Goal: Transaction & Acquisition: Book appointment/travel/reservation

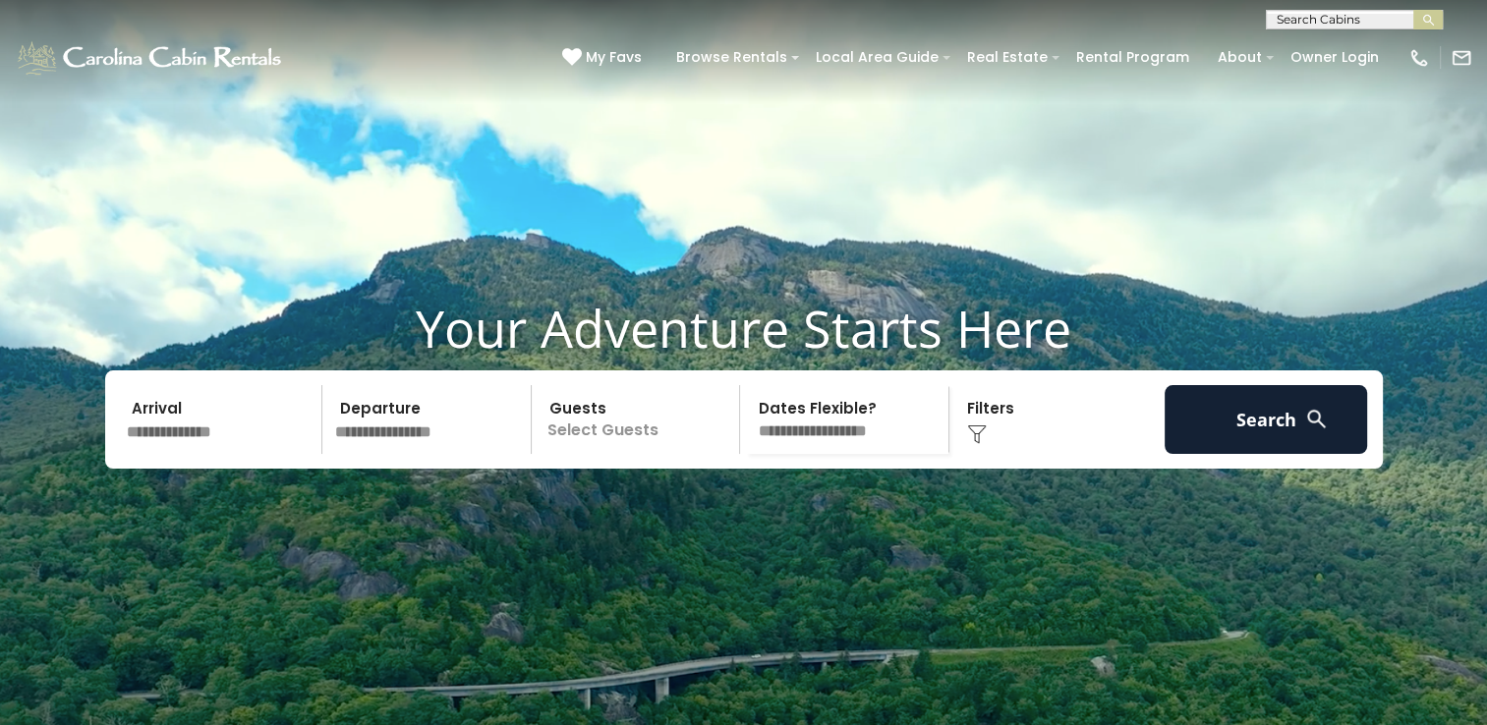
click at [219, 454] on input "text" at bounding box center [221, 419] width 203 height 69
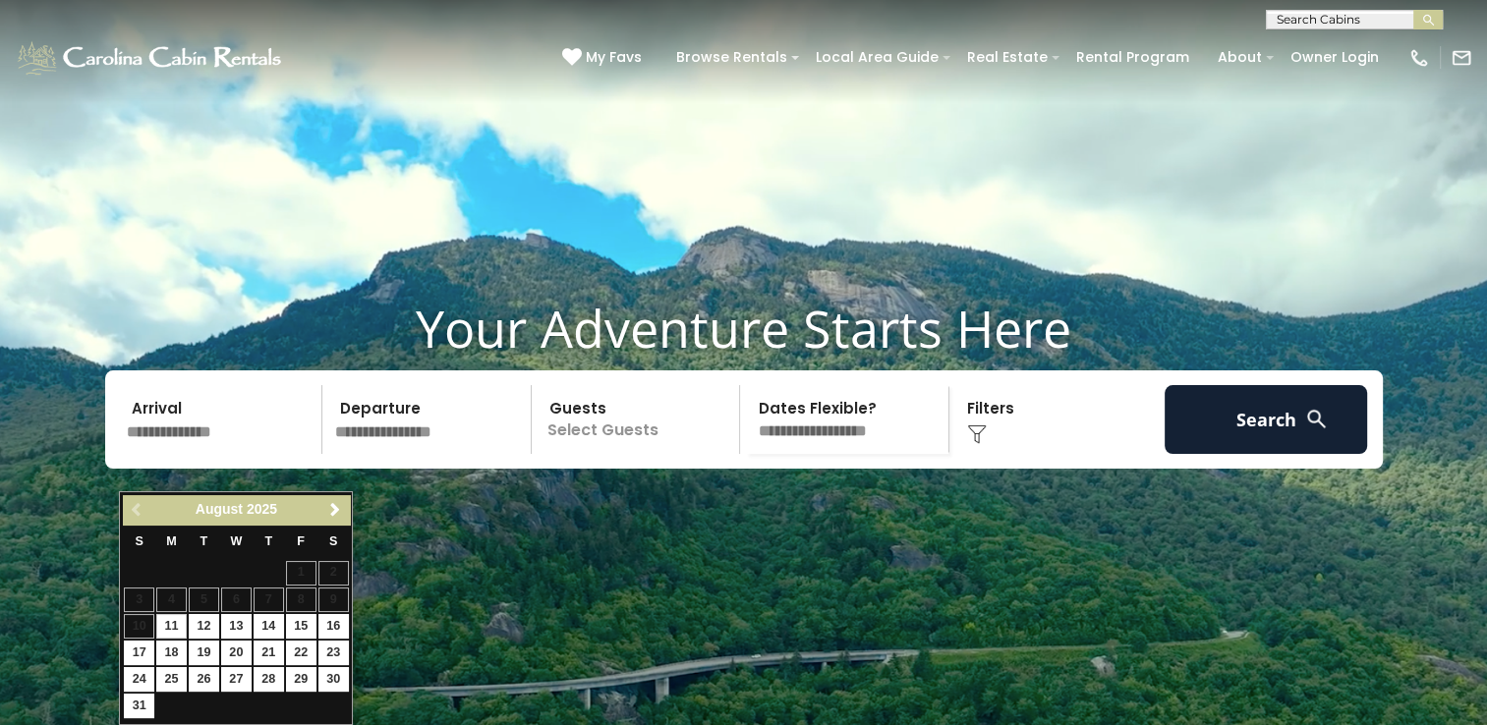
click at [219, 454] on input "text" at bounding box center [221, 419] width 203 height 69
click at [307, 646] on link "22" at bounding box center [301, 653] width 30 height 25
type input "*******"
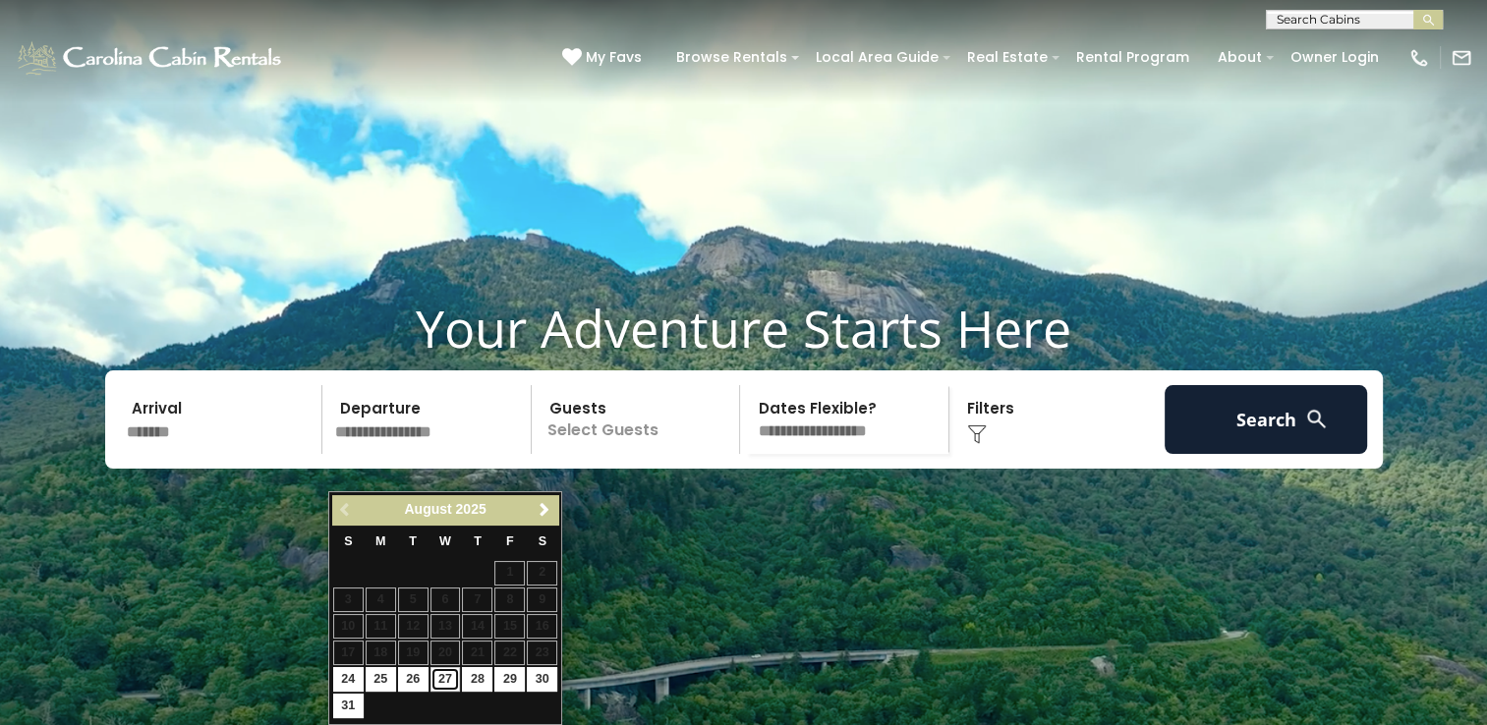
click at [451, 676] on link "27" at bounding box center [445, 679] width 30 height 25
type input "*******"
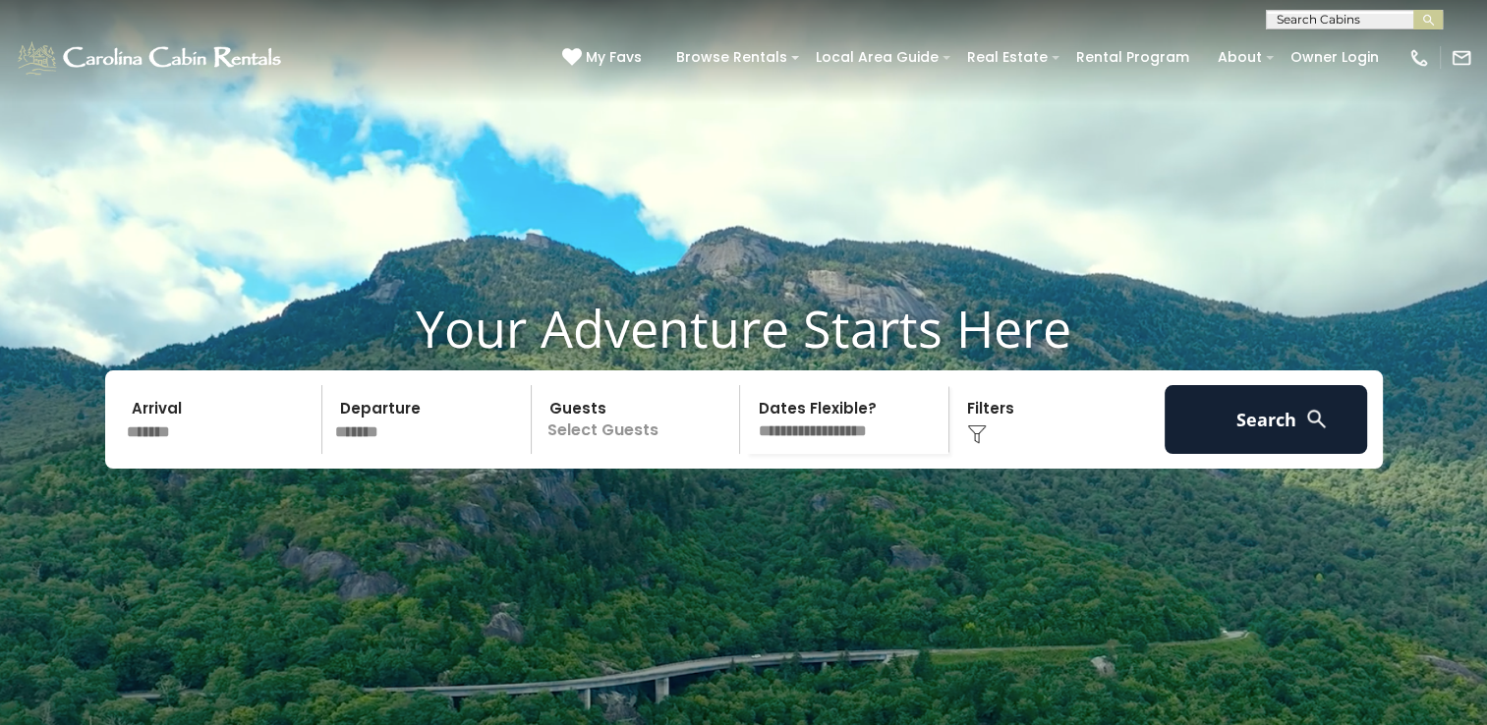
click at [609, 454] on p "Select Guests" at bounding box center [638, 419] width 202 height 69
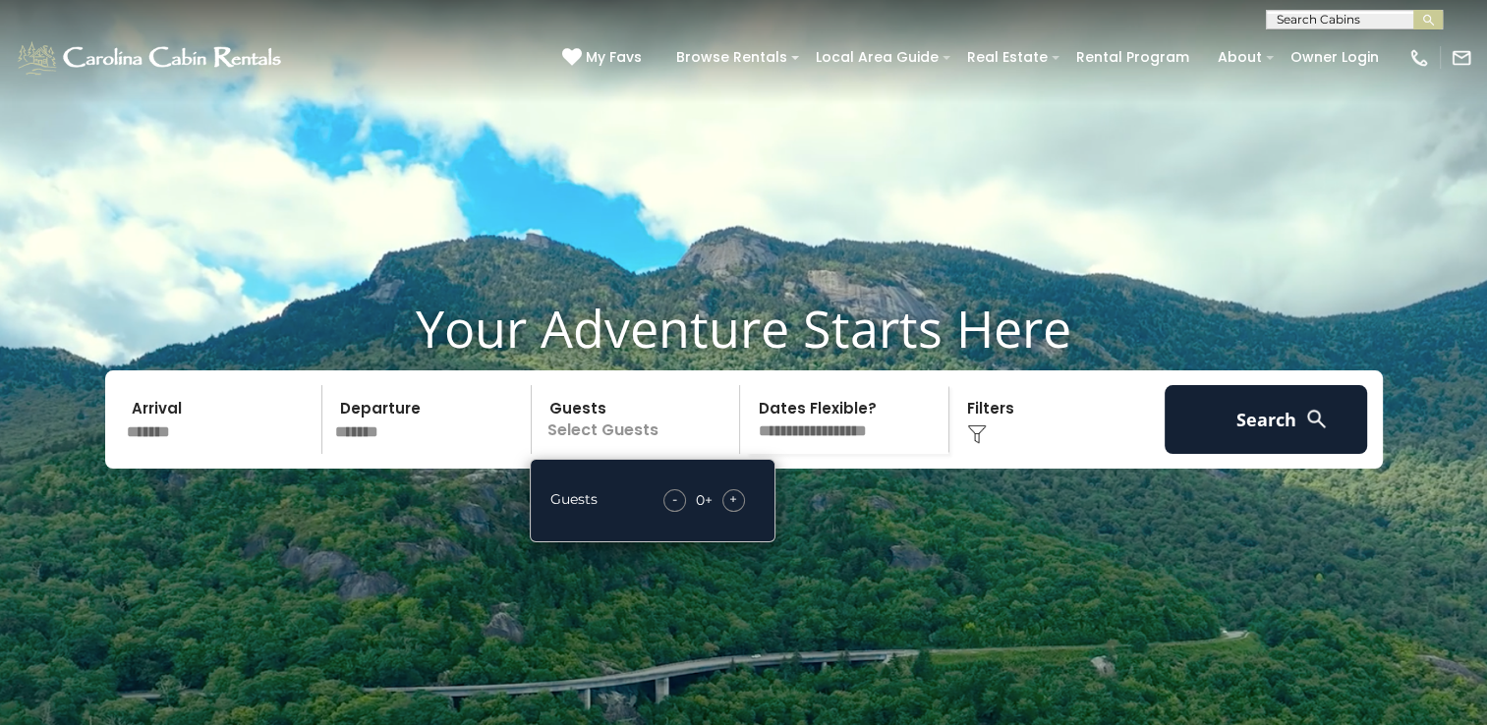
click at [733, 509] on span "+" at bounding box center [733, 499] width 8 height 20
click at [853, 446] on select "**********" at bounding box center [847, 419] width 202 height 69
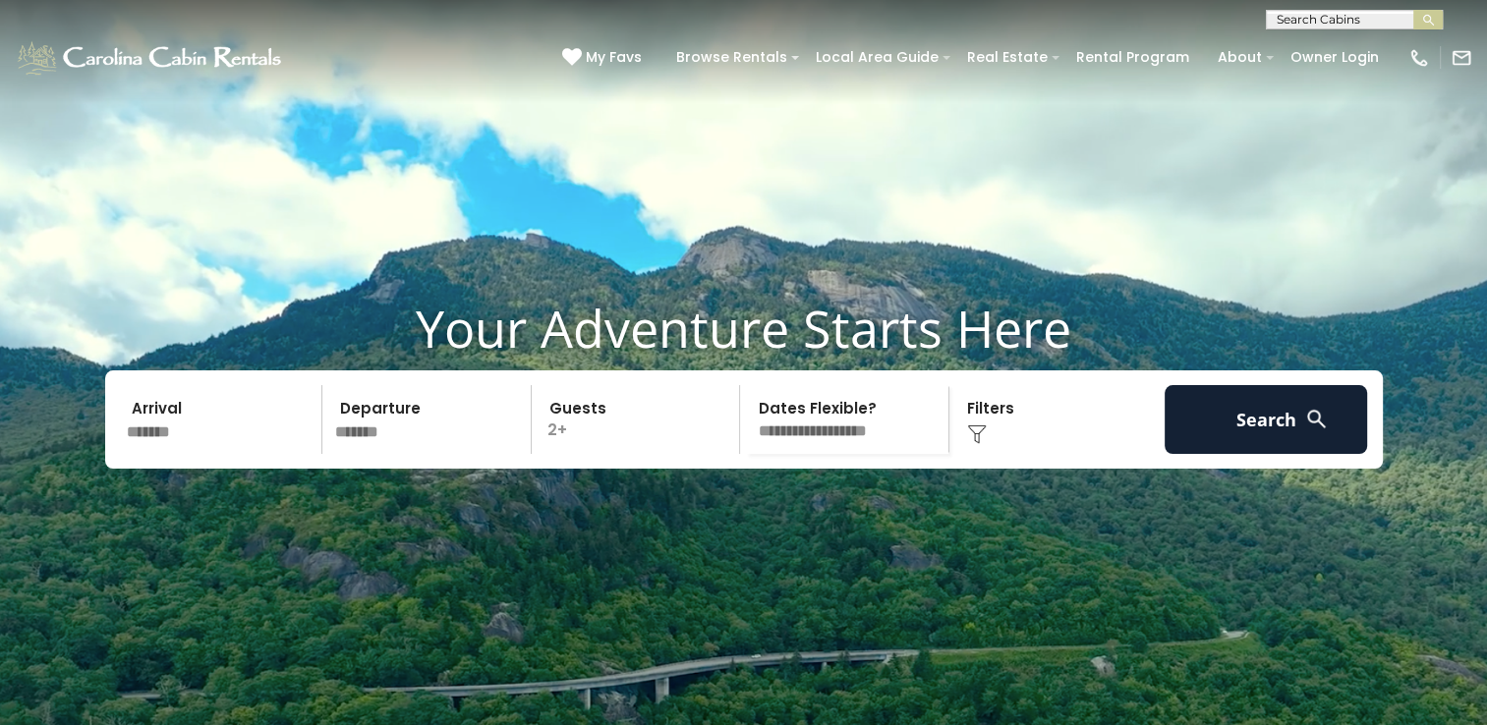
select select "*"
click at [746, 422] on select "**********" at bounding box center [847, 419] width 202 height 69
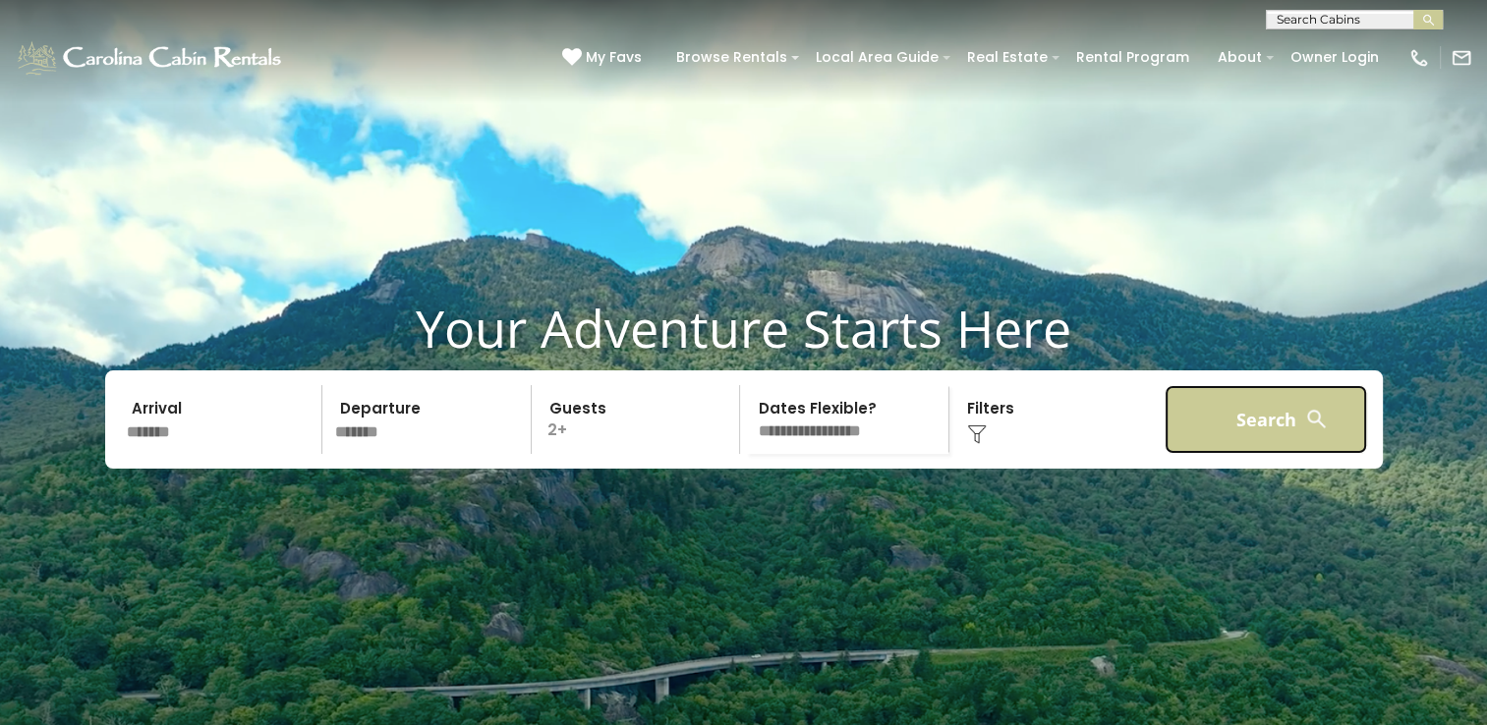
click at [1280, 454] on button "Search" at bounding box center [1265, 419] width 203 height 69
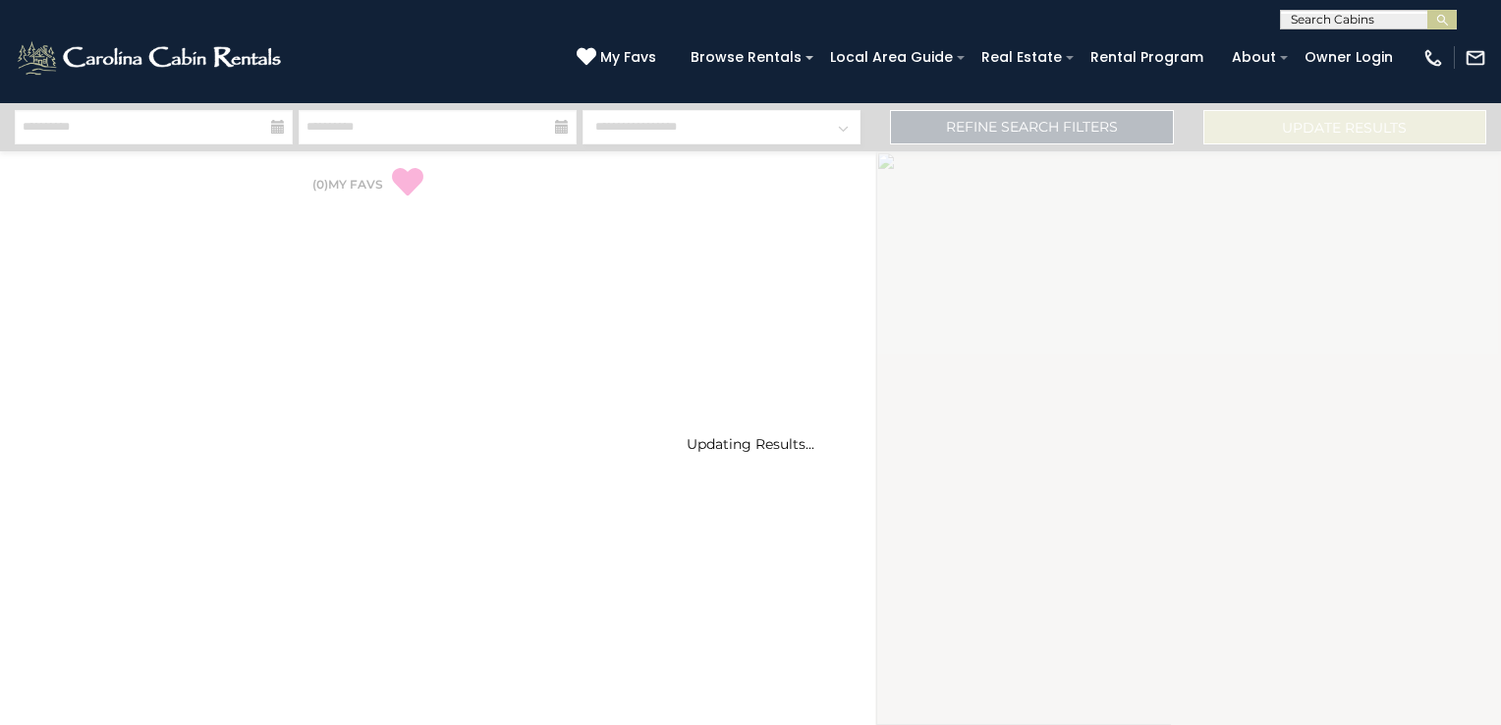
select select "*"
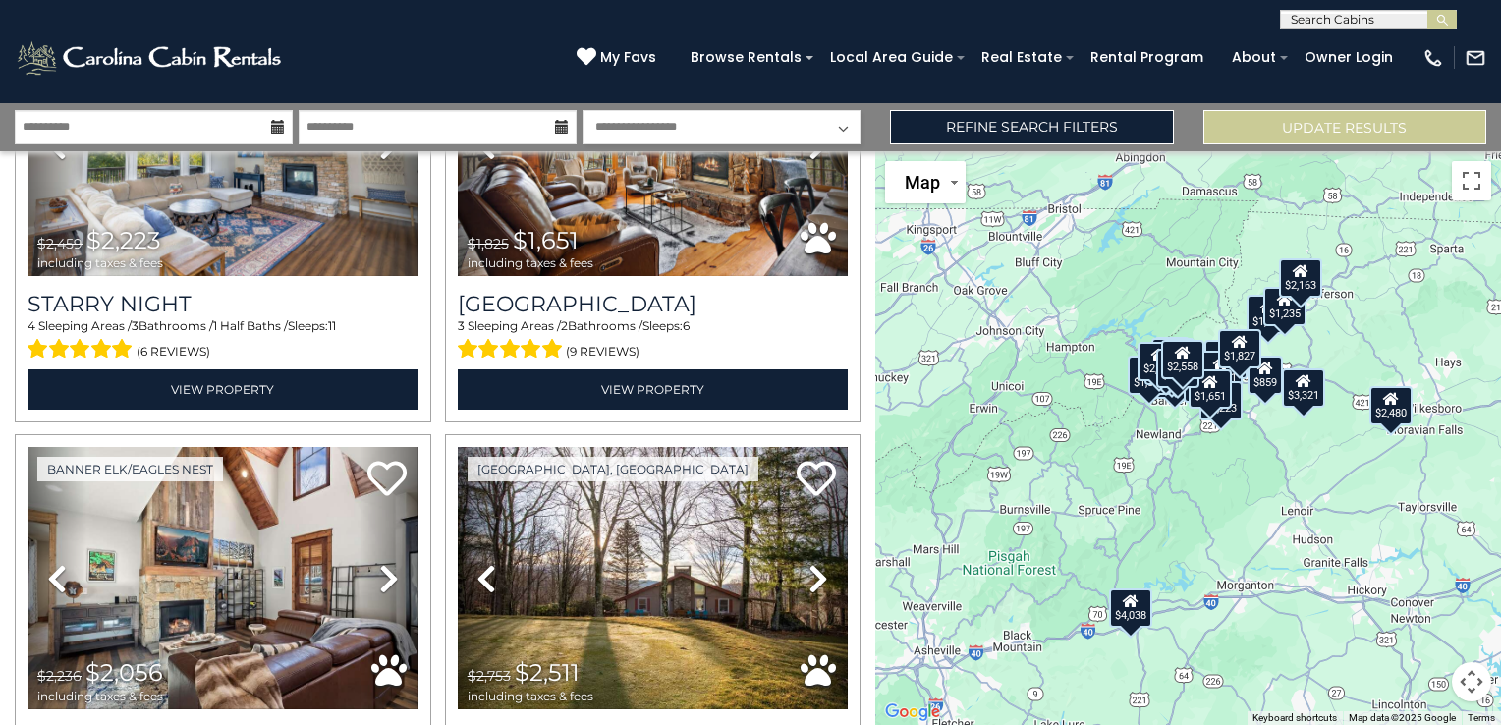
scroll to position [5017, 0]
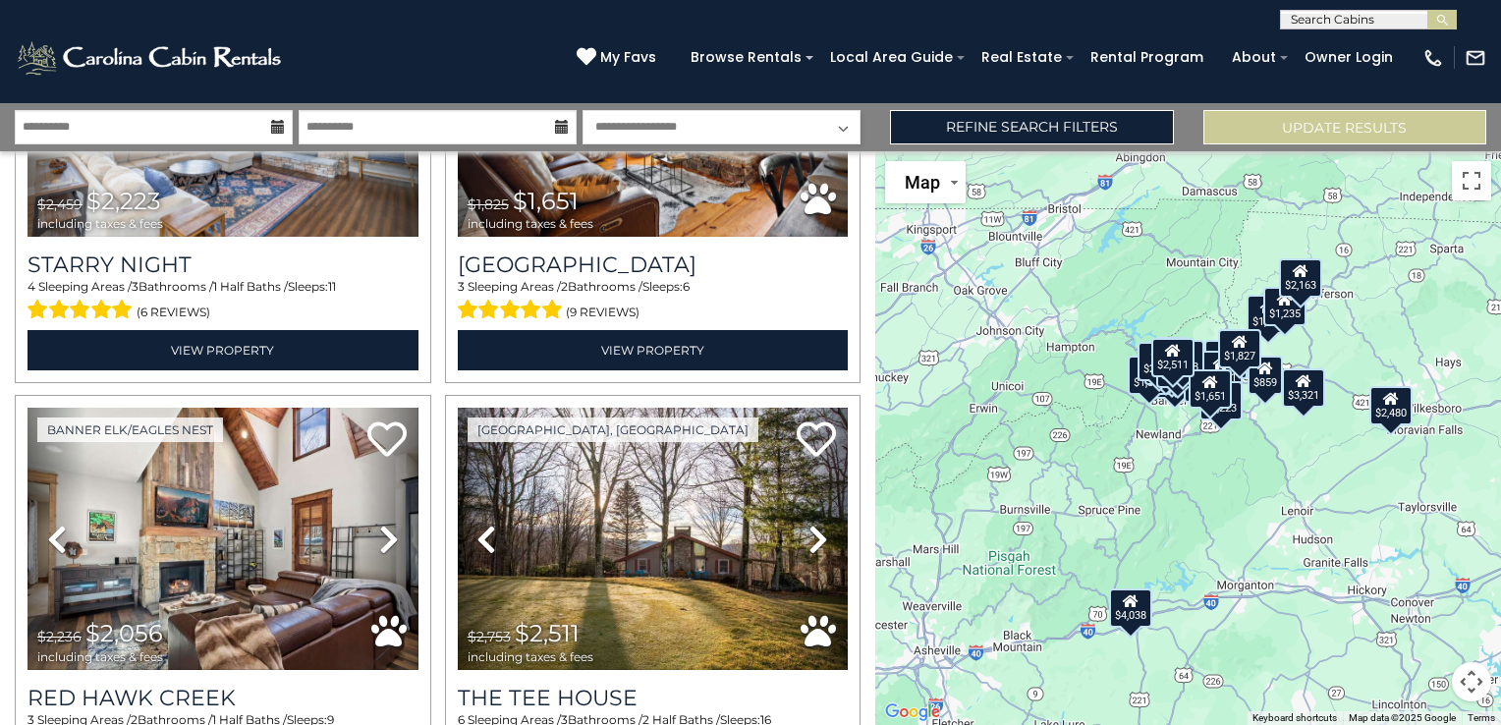
click at [856, 149] on div "**********" at bounding box center [750, 127] width 1501 height 48
drag, startPoint x: 856, startPoint y: 149, endPoint x: 845, endPoint y: 163, distance: 17.5
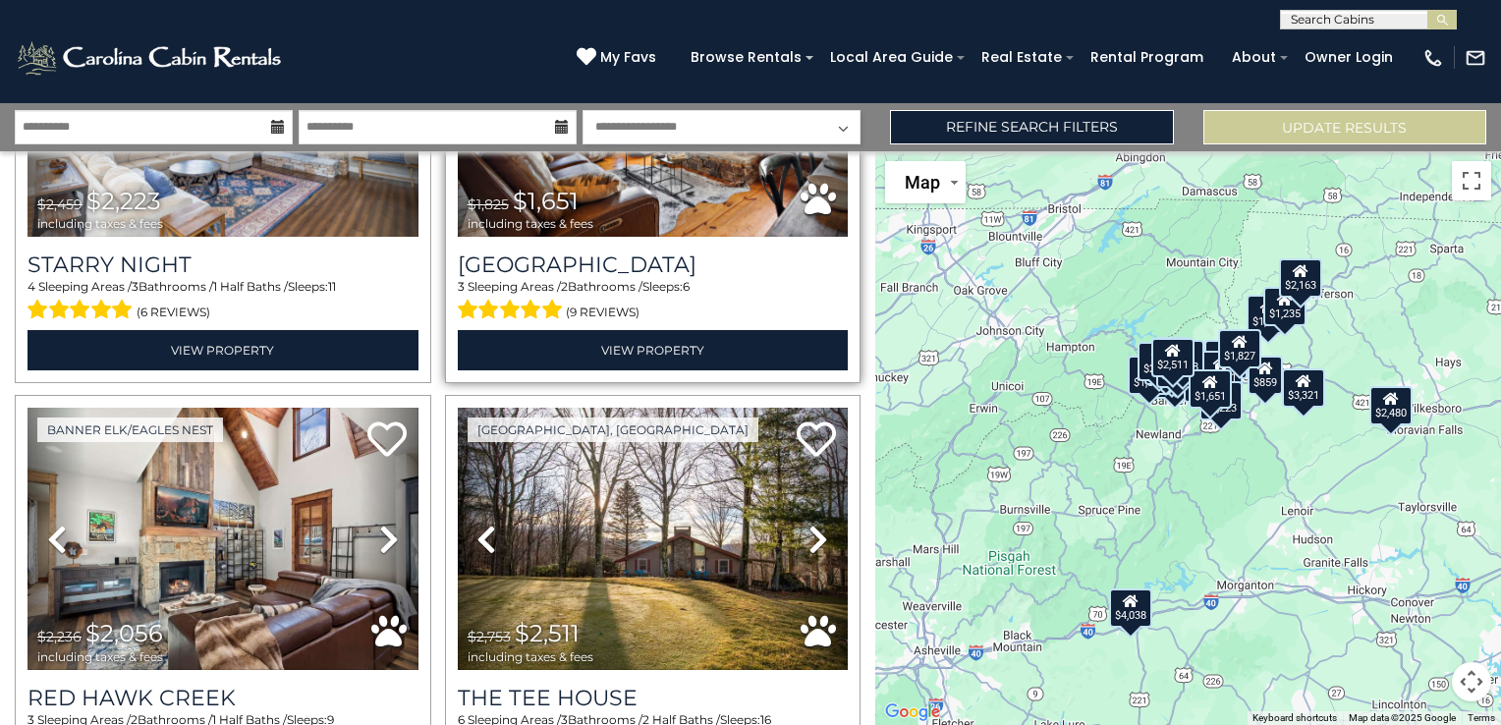
click at [845, 163] on div "Boone / Banner Elk, NC Previous Next" at bounding box center [653, 174] width 417 height 422
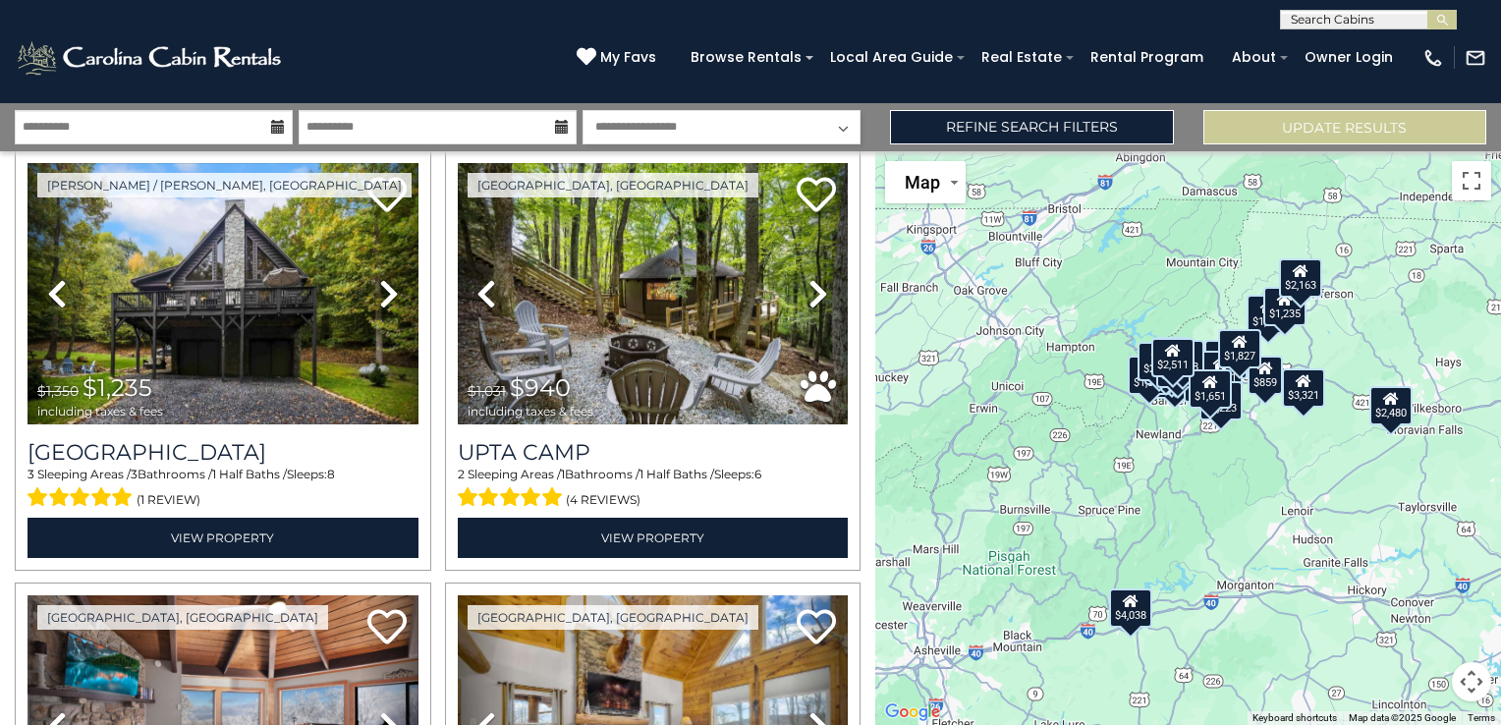
scroll to position [2227, 0]
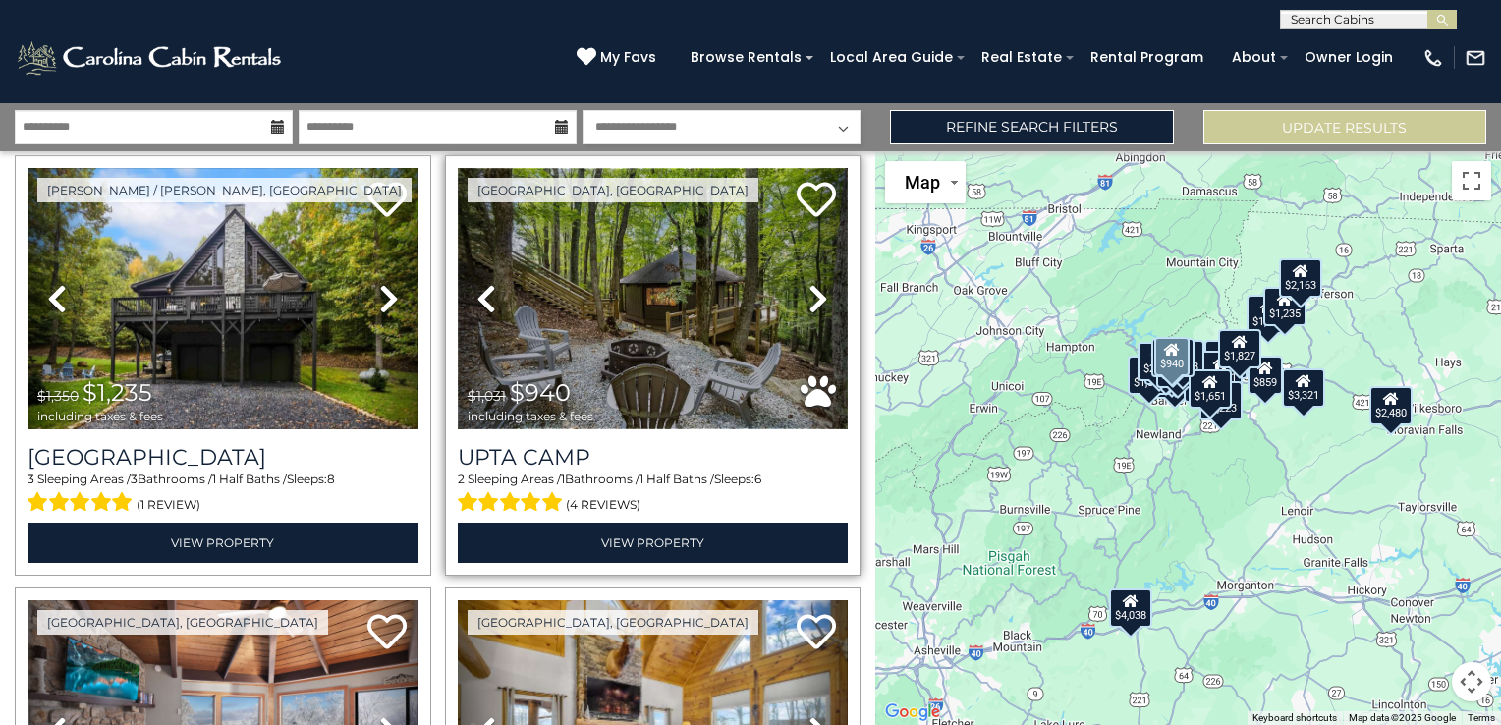
click at [599, 322] on img at bounding box center [653, 298] width 391 height 261
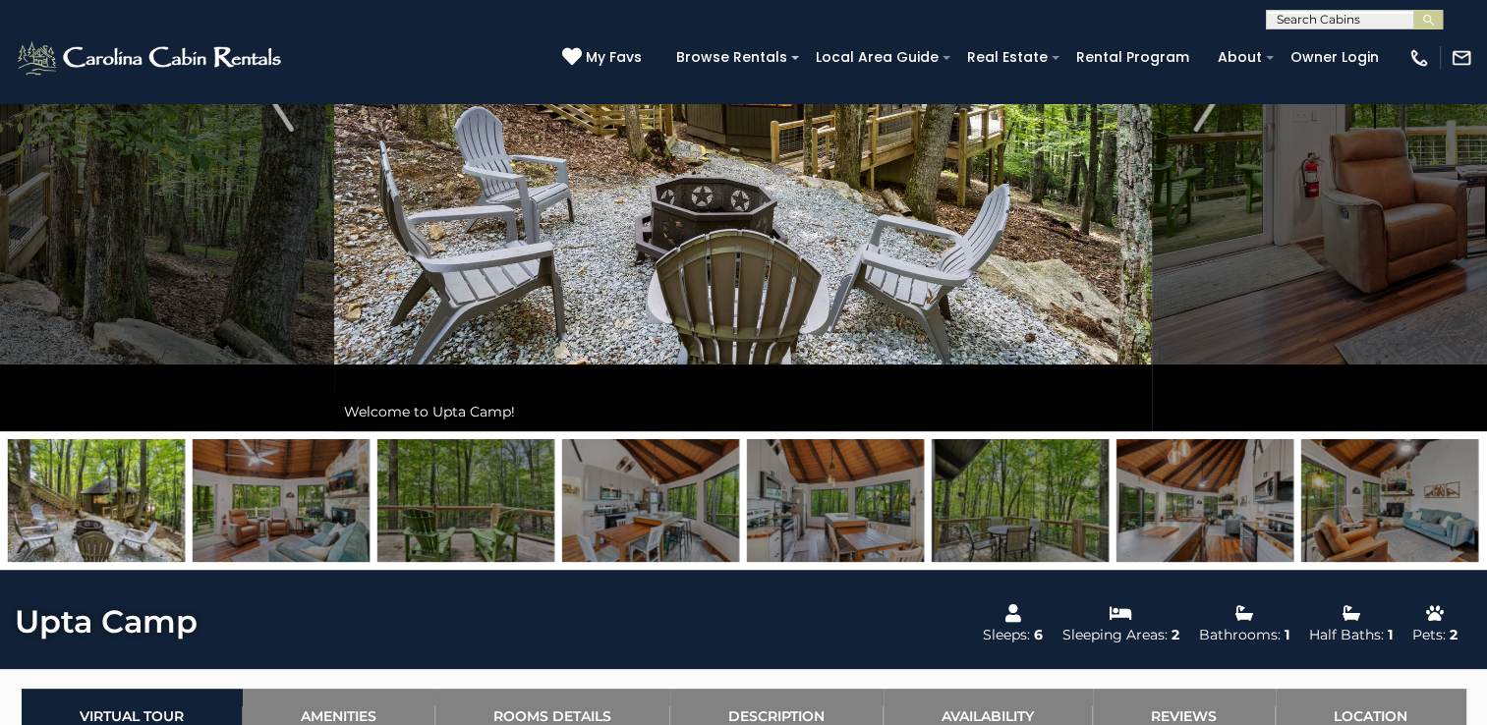
scroll to position [354, 0]
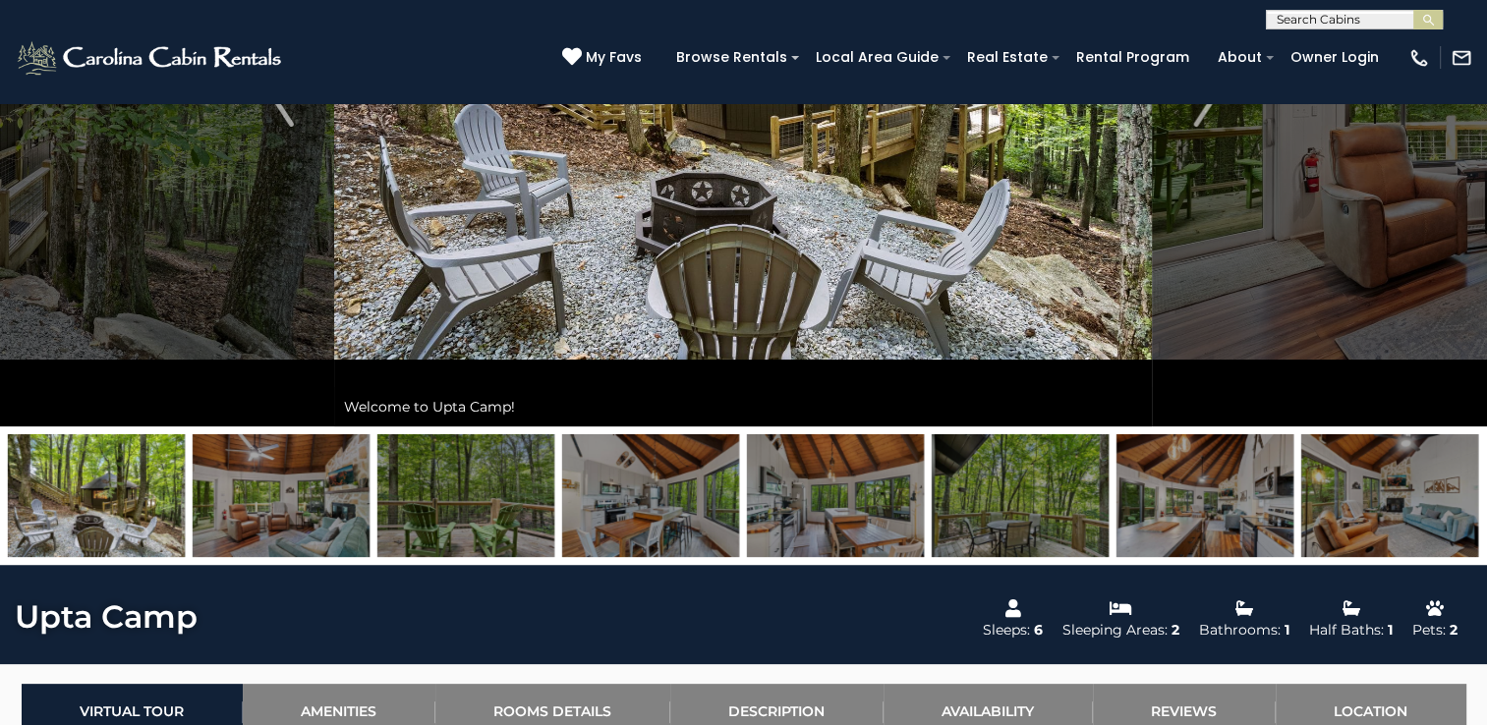
click at [98, 506] on img at bounding box center [96, 495] width 177 height 123
click at [293, 513] on img at bounding box center [281, 495] width 177 height 123
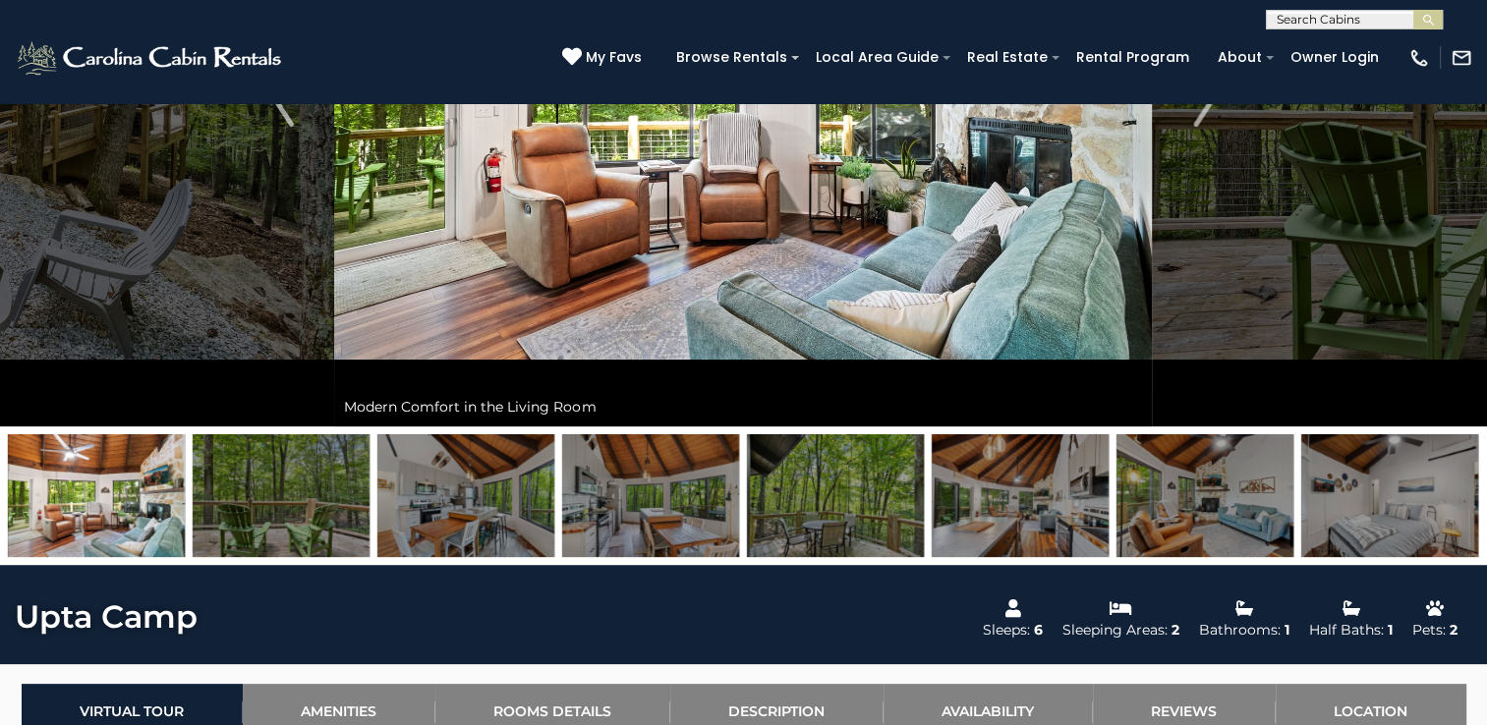
click at [293, 513] on img at bounding box center [281, 495] width 177 height 123
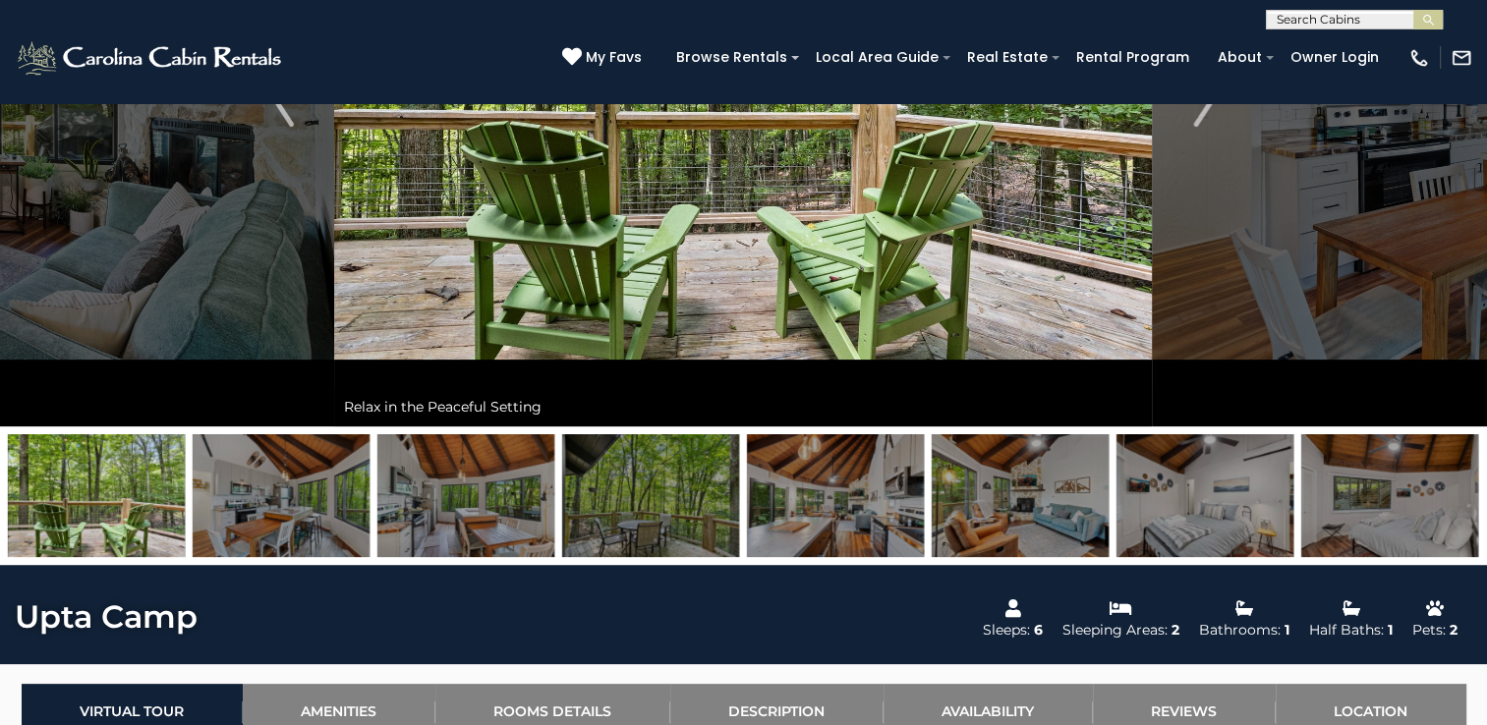
click at [326, 518] on img at bounding box center [281, 495] width 177 height 123
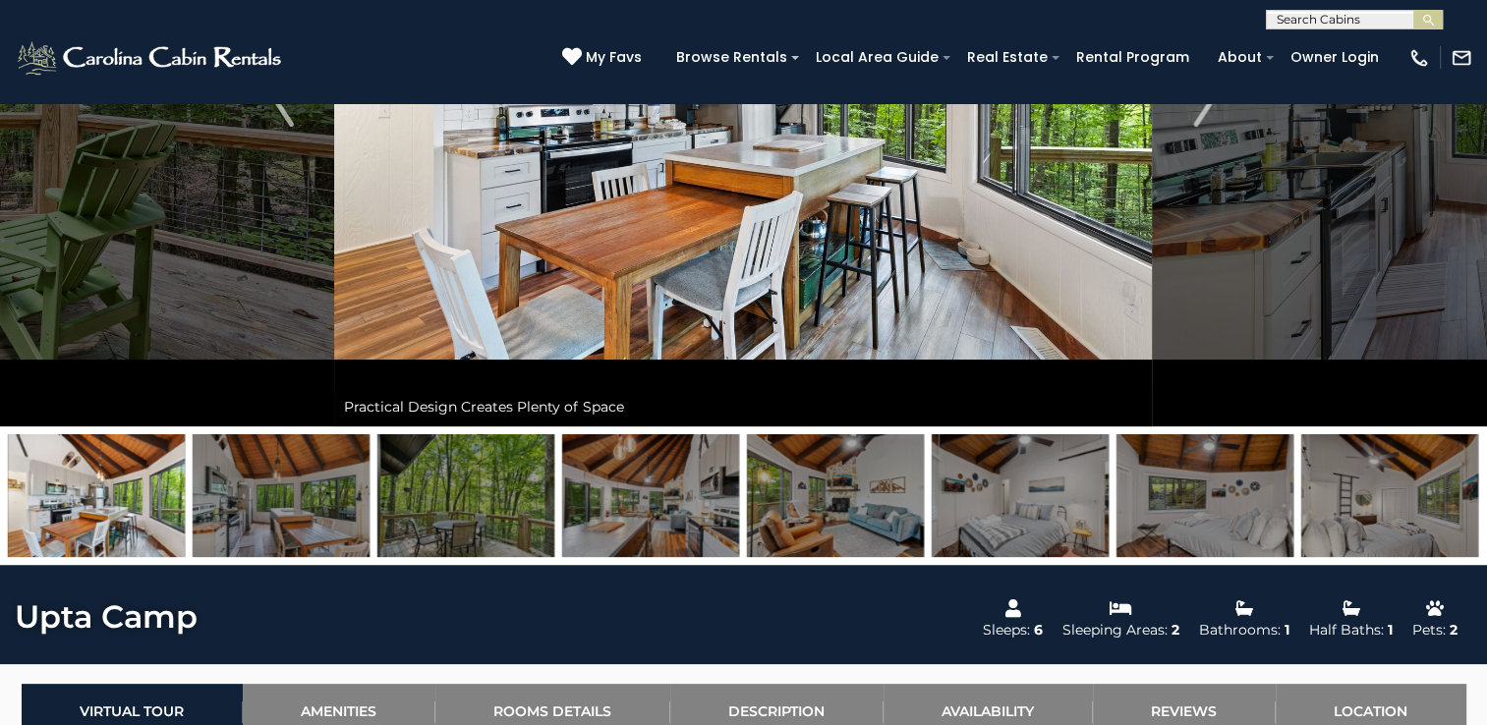
click at [481, 497] on img at bounding box center [465, 495] width 177 height 123
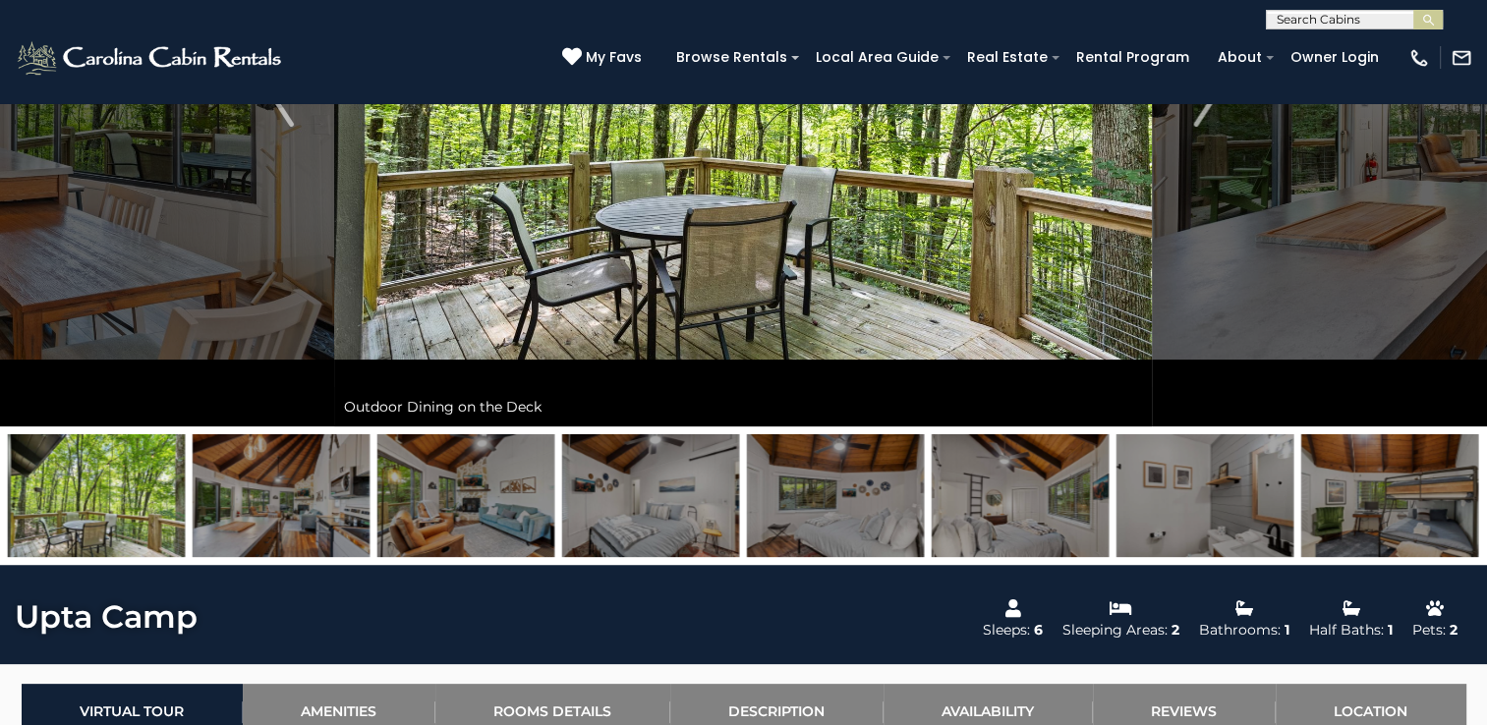
click at [481, 497] on img at bounding box center [465, 495] width 177 height 123
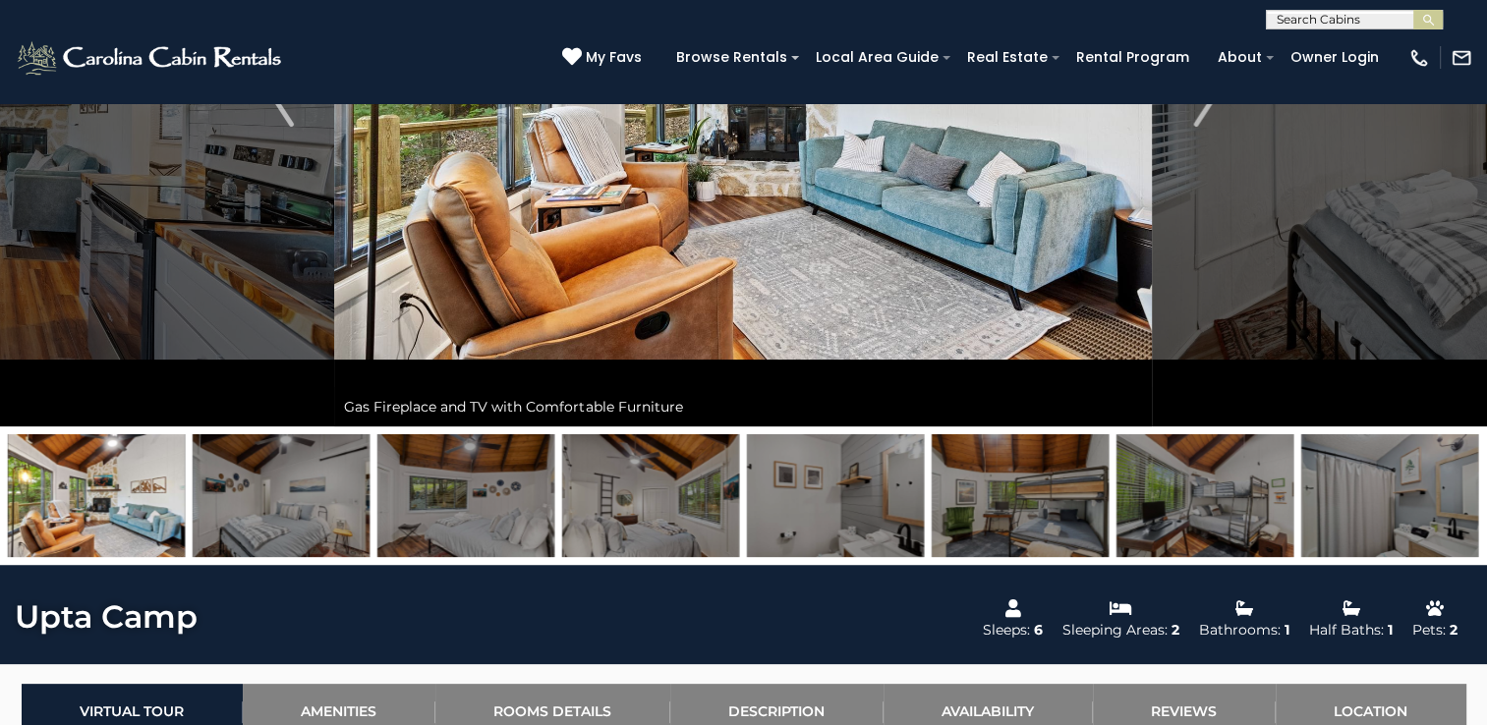
click at [452, 481] on img at bounding box center [465, 495] width 177 height 123
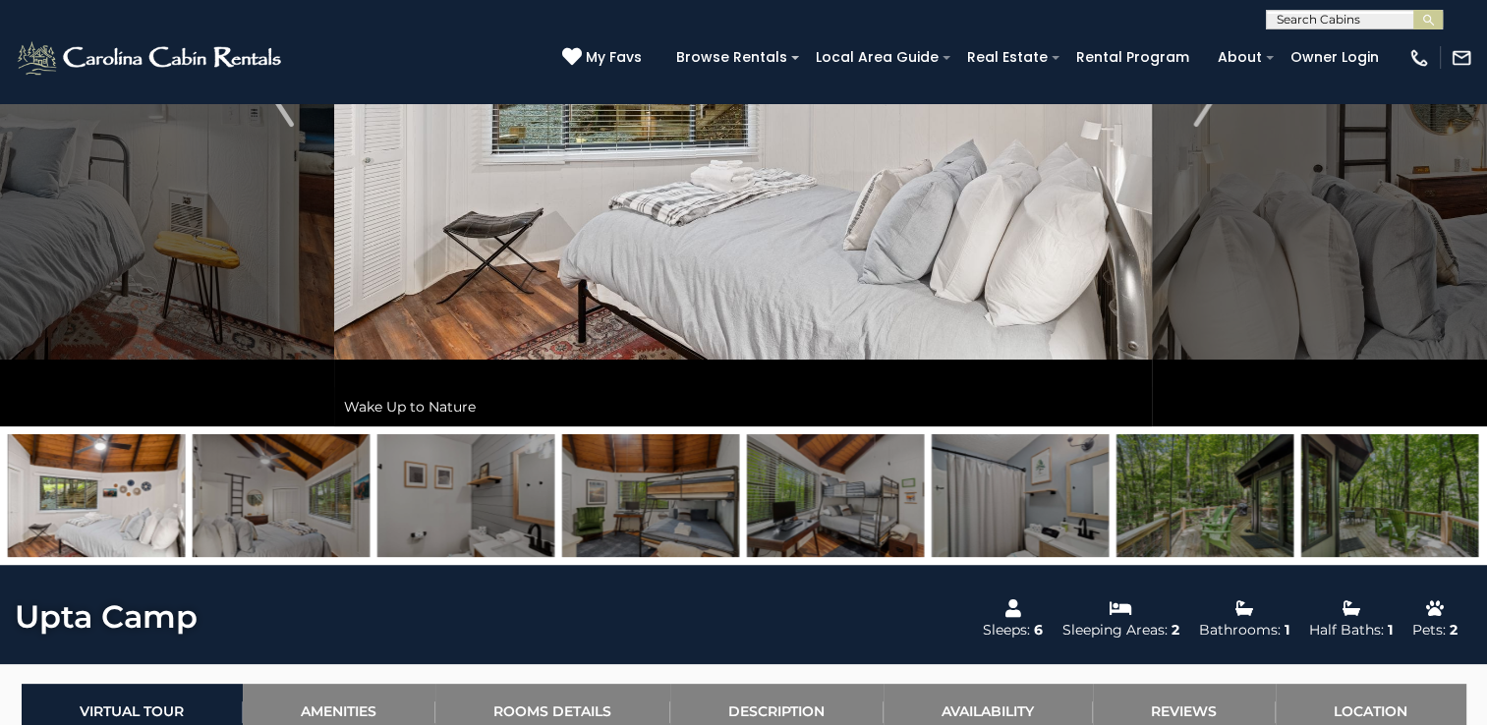
click at [501, 476] on img at bounding box center [465, 495] width 177 height 123
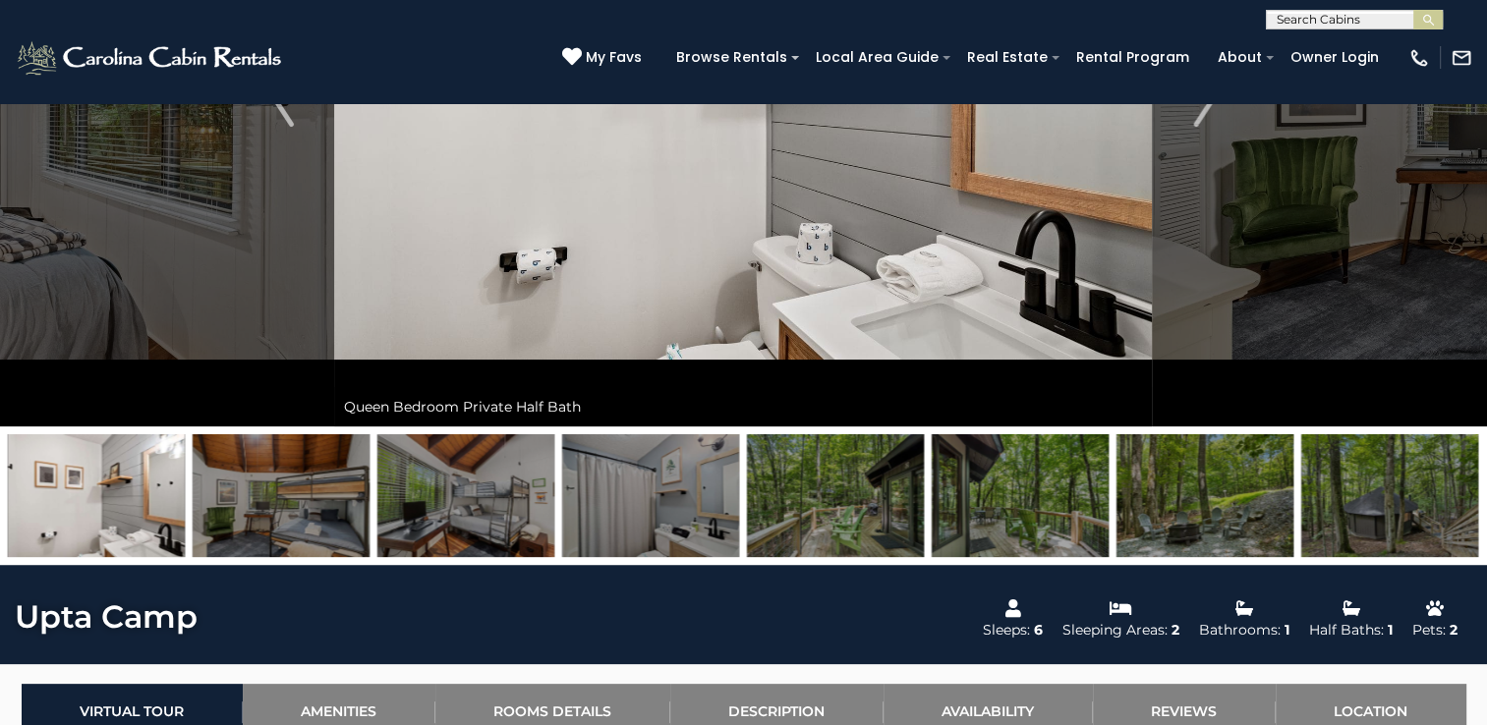
click at [786, 505] on img at bounding box center [835, 495] width 177 height 123
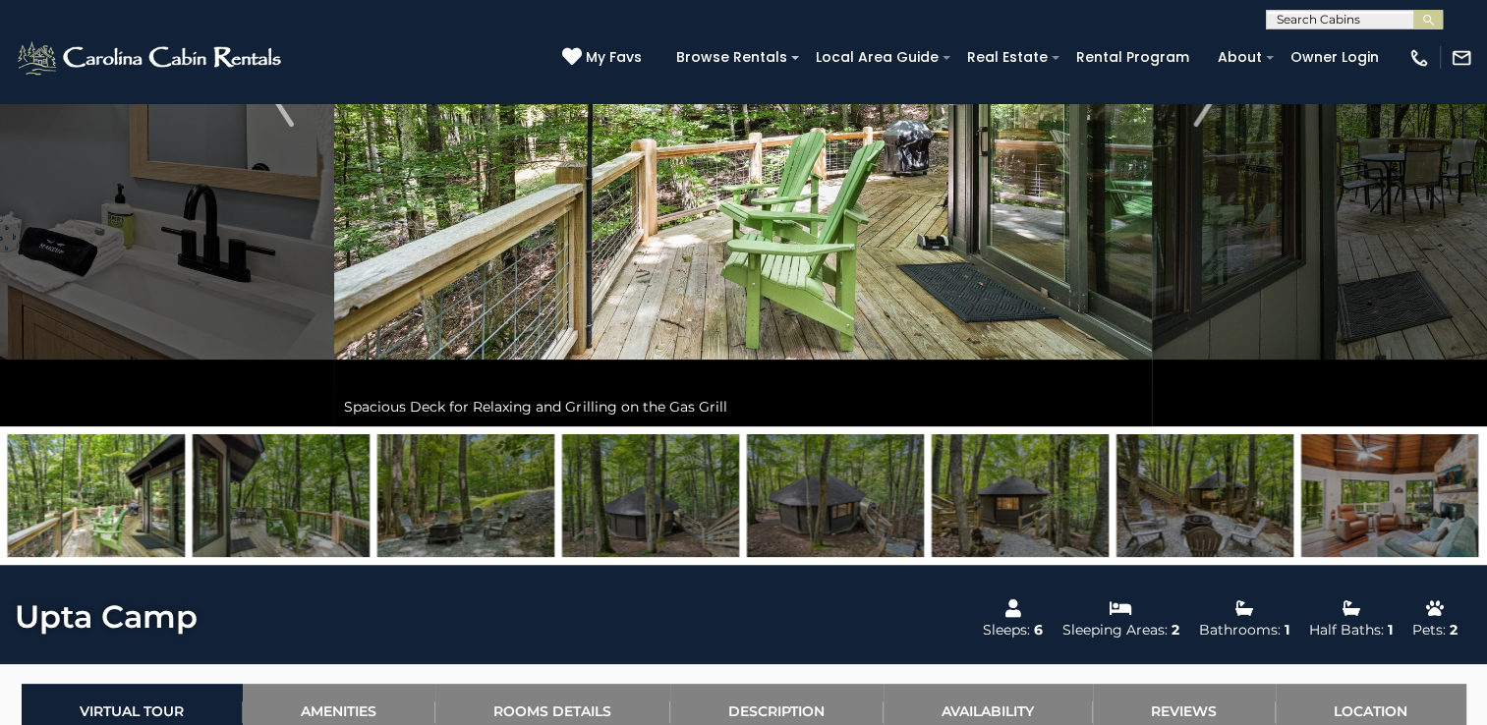
click at [842, 498] on img at bounding box center [835, 495] width 177 height 123
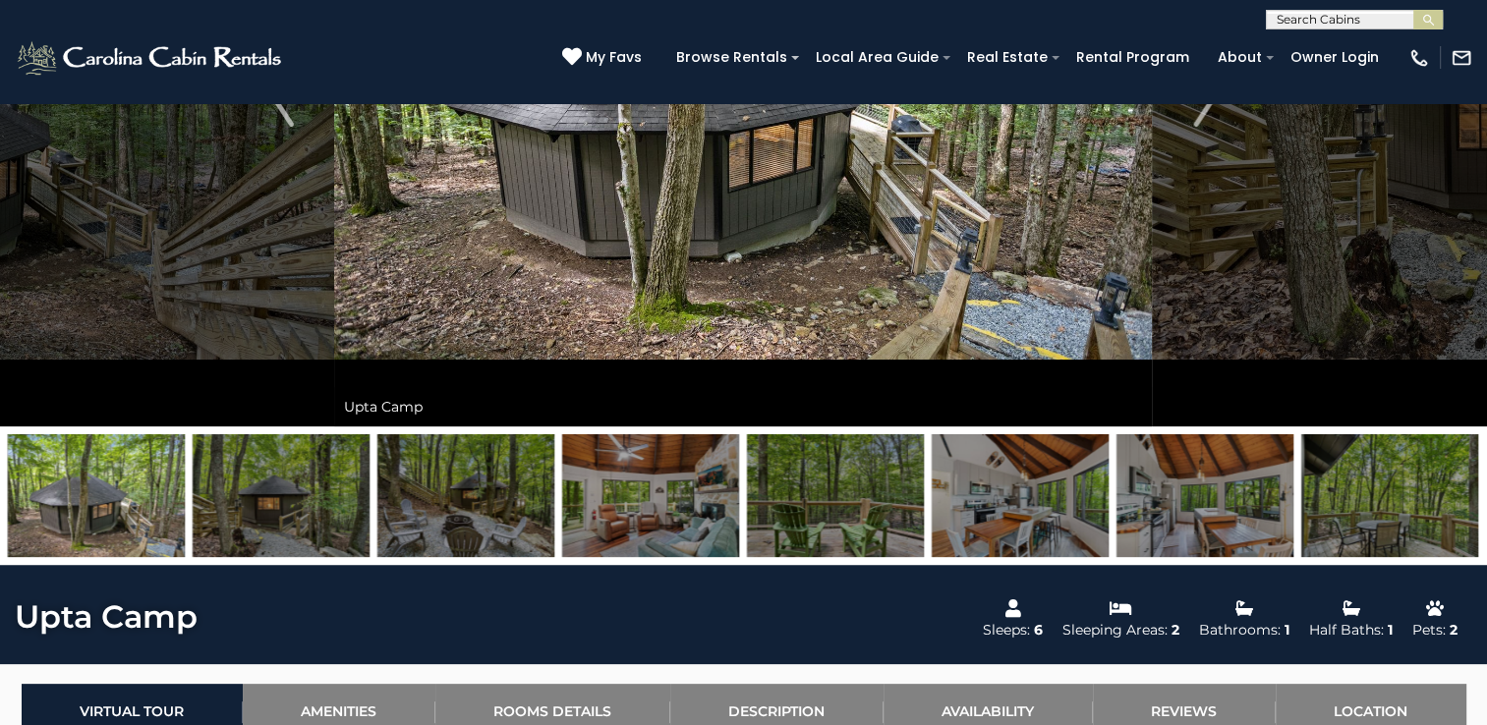
click at [1042, 497] on img at bounding box center [1020, 495] width 177 height 123
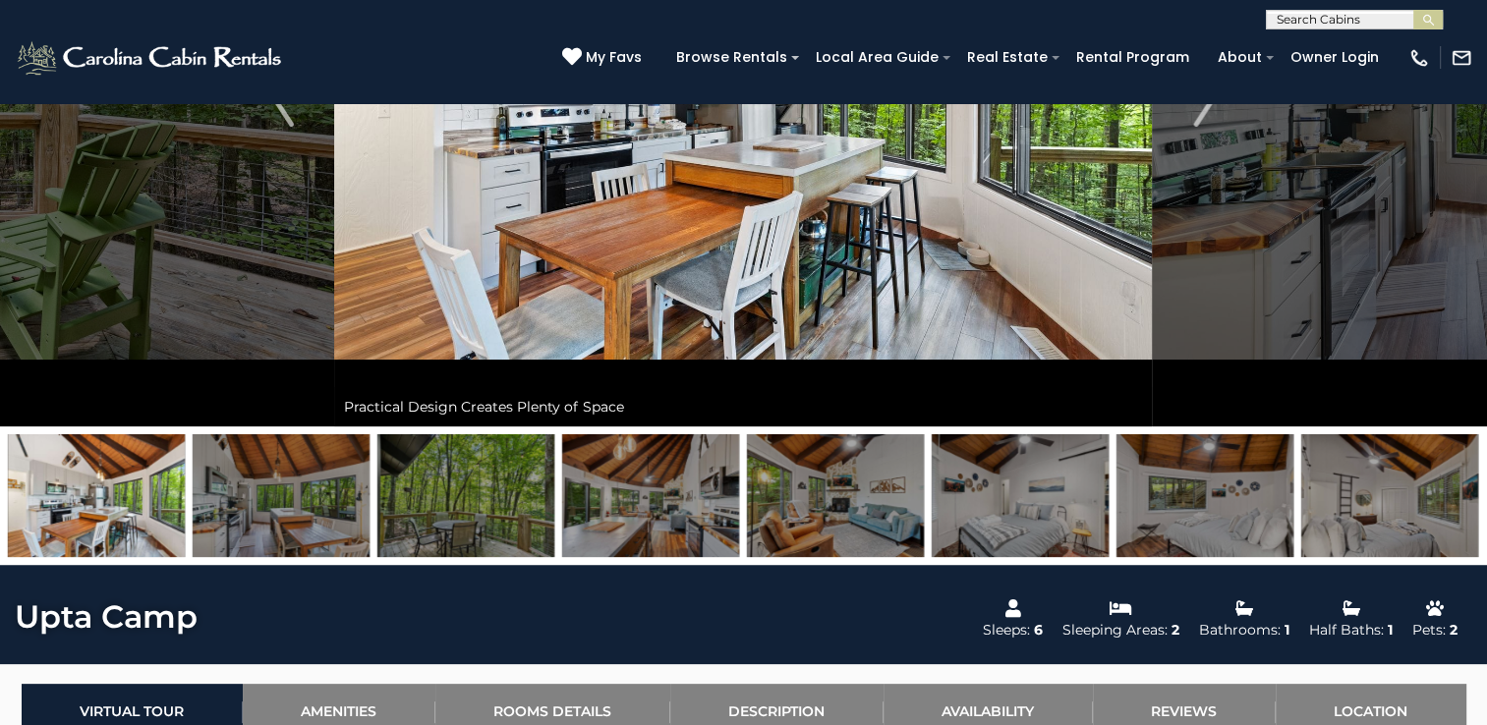
click at [1391, 532] on img at bounding box center [1389, 495] width 177 height 123
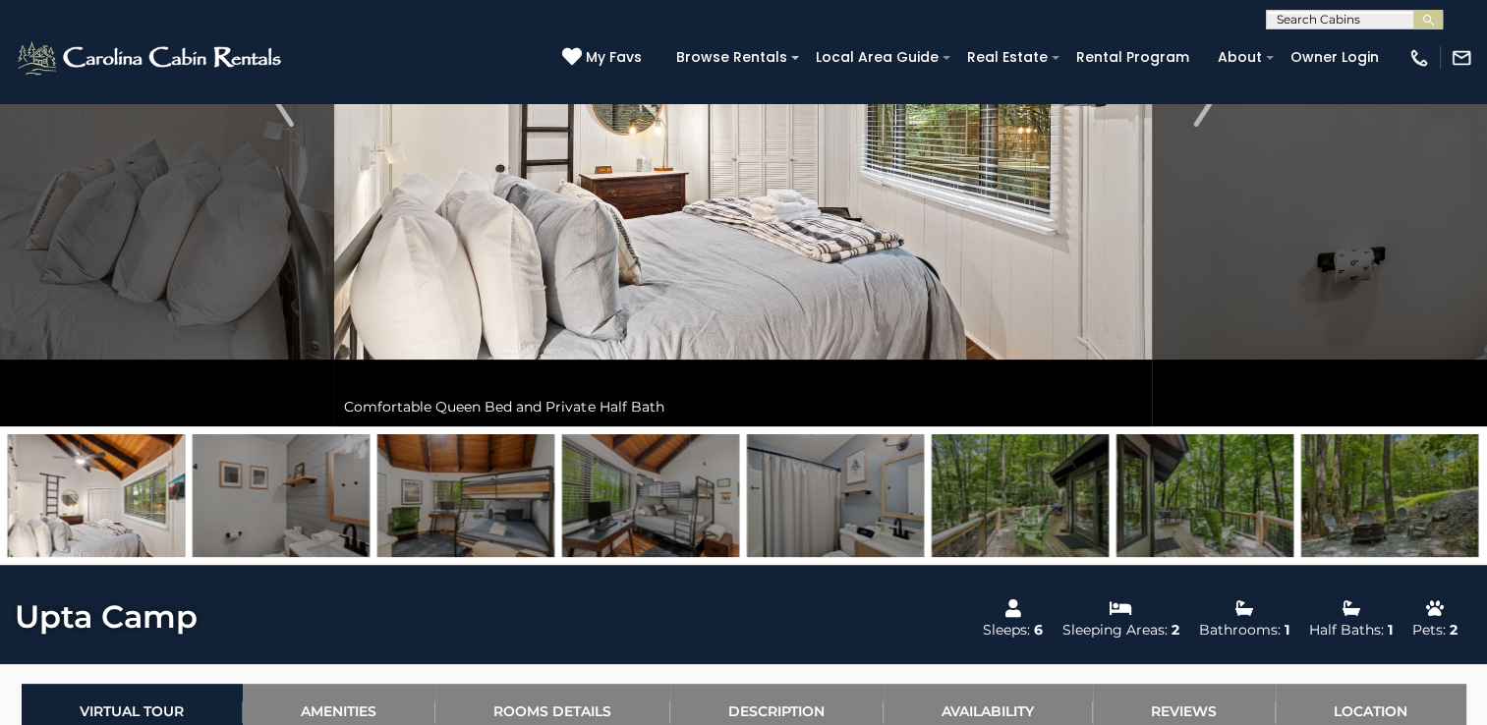
click at [1391, 532] on img at bounding box center [1389, 495] width 177 height 123
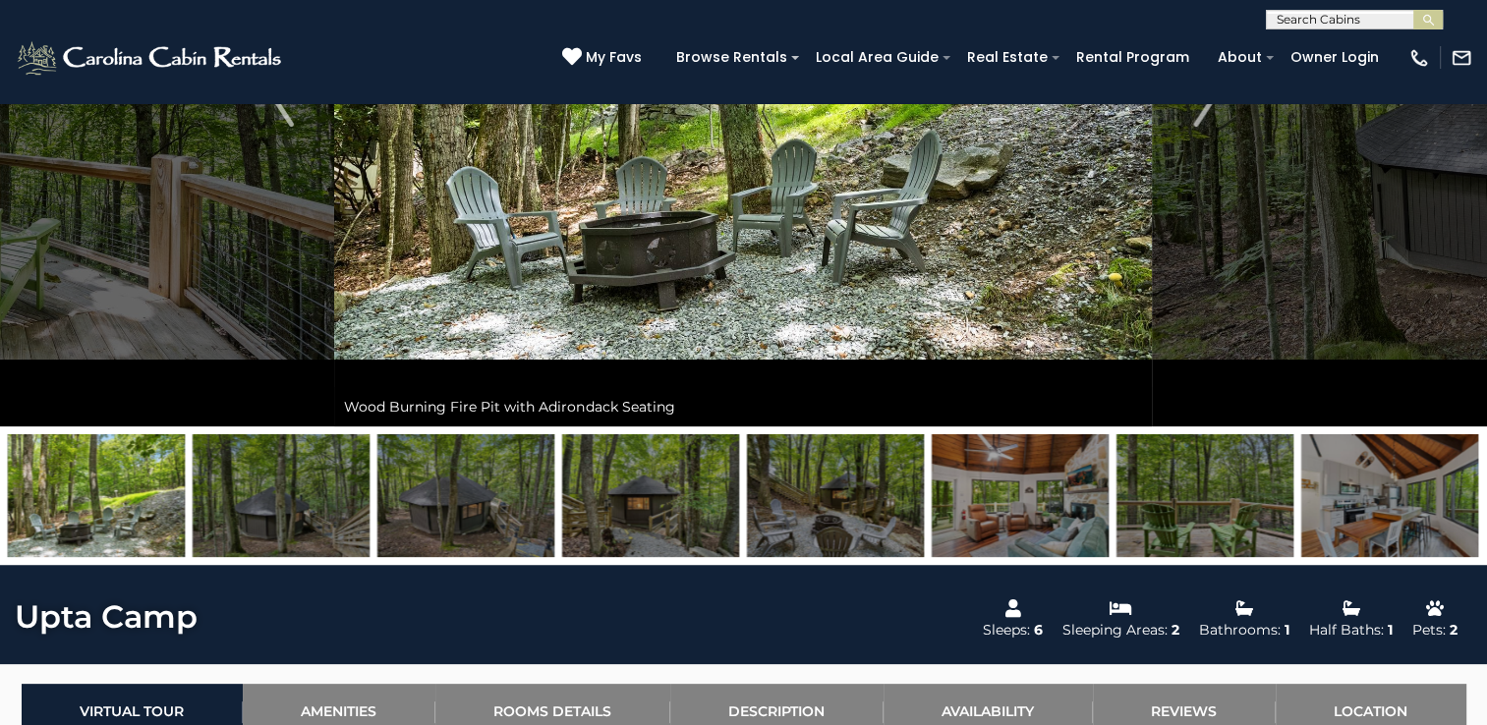
click at [1391, 532] on img at bounding box center [1389, 495] width 177 height 123
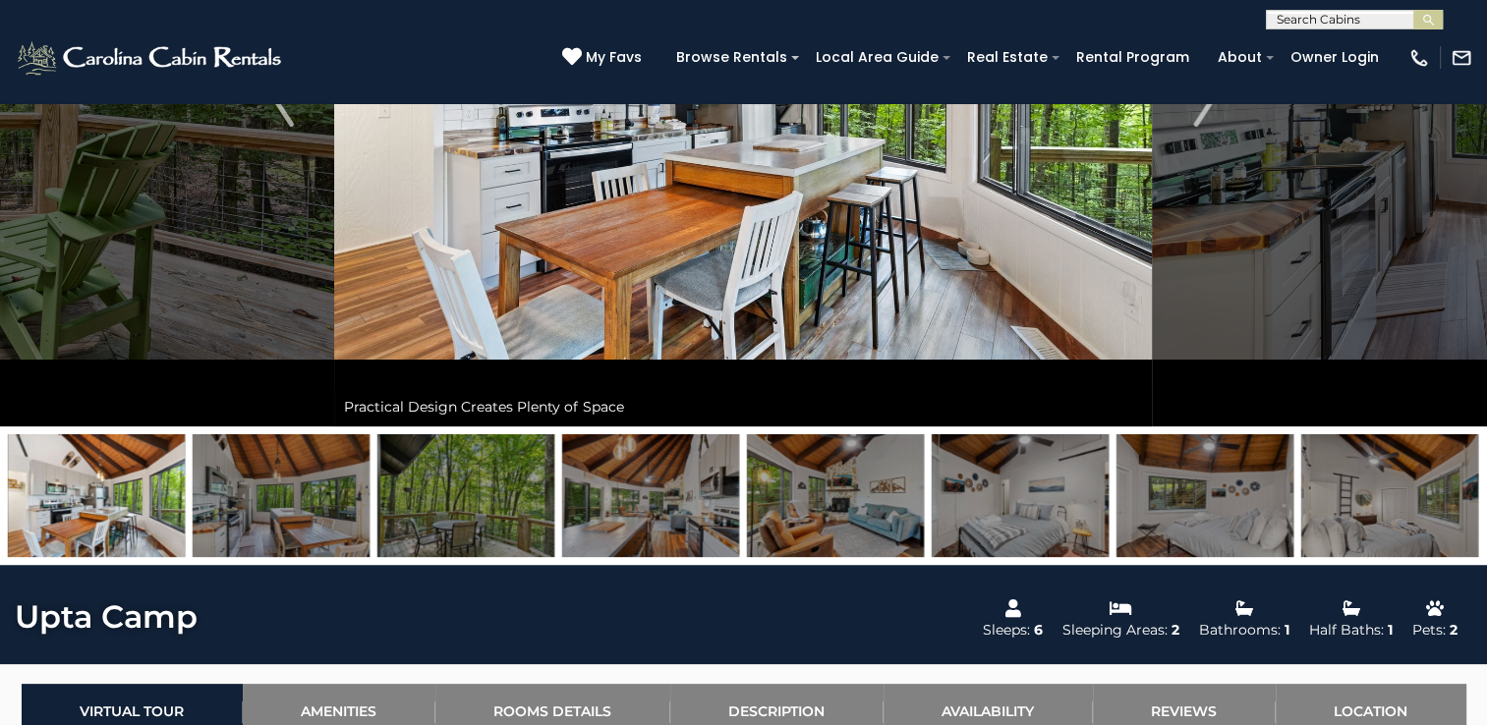
click at [1391, 532] on img at bounding box center [1389, 495] width 177 height 123
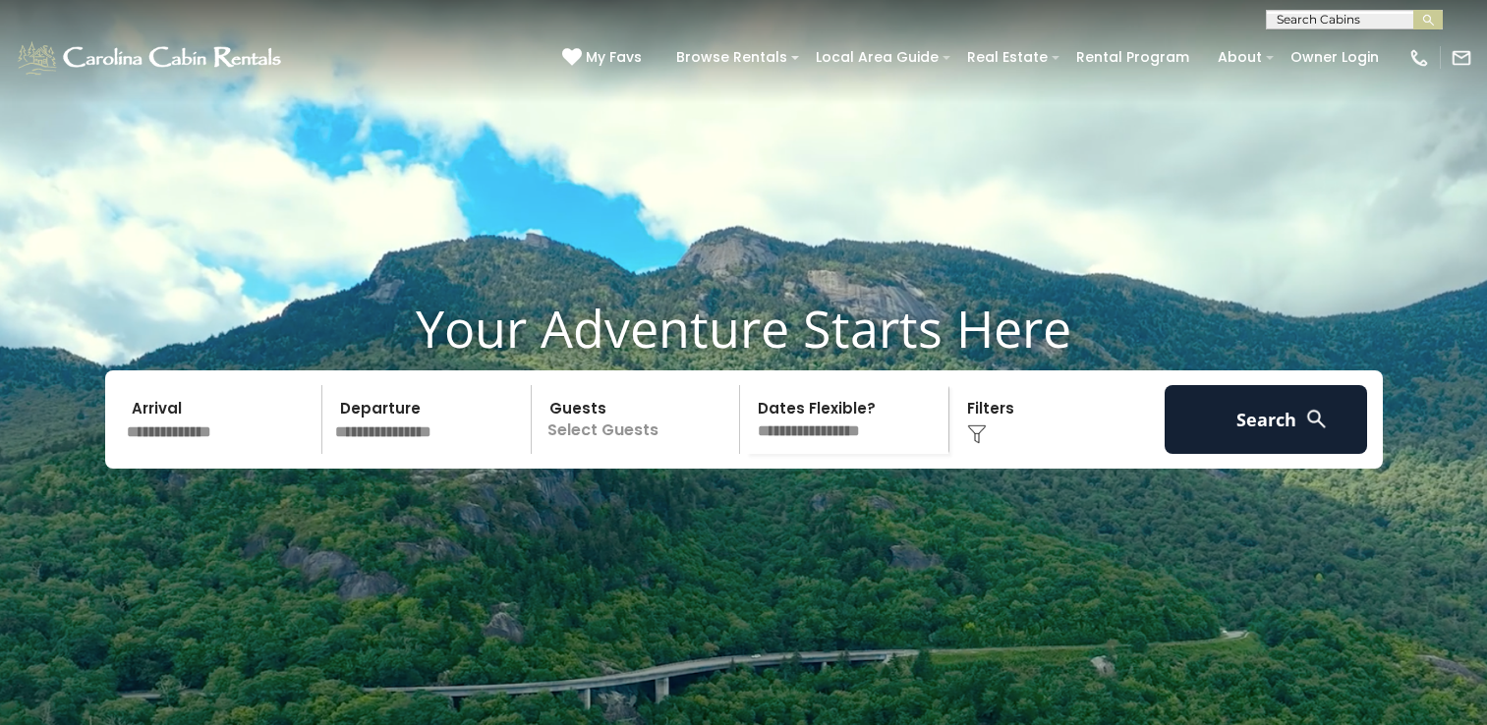
select select "*"
